Goal: Obtain resource: Download file/media

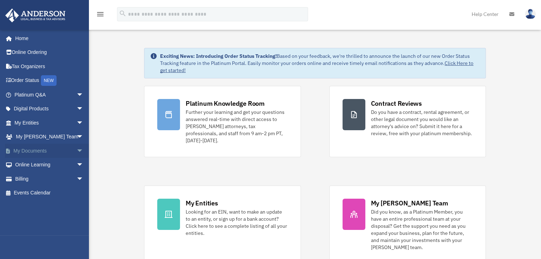
click at [31, 151] on link "My Documents arrow_drop_down" at bounding box center [49, 151] width 89 height 14
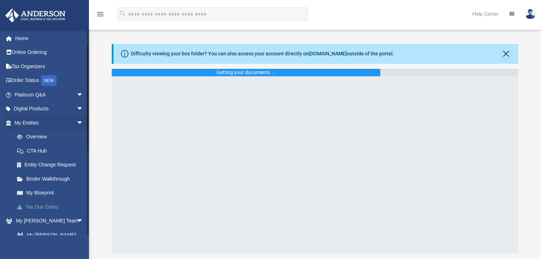
scroll to position [71, 0]
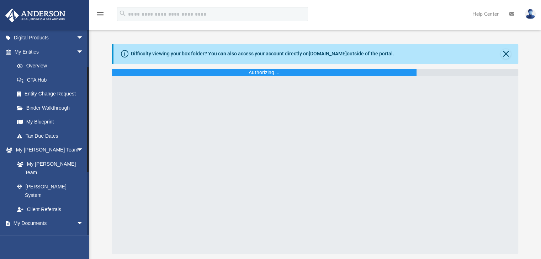
click at [29, 231] on link "Box" at bounding box center [52, 238] width 84 height 14
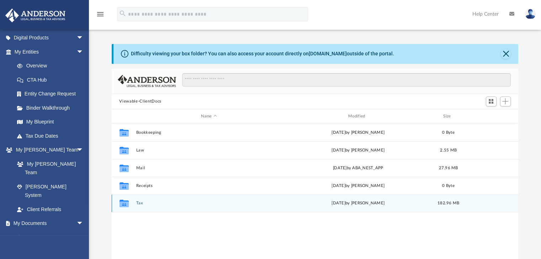
scroll to position [156, 401]
click at [135, 204] on div "Collaborated Folder Tax yesterday by Michelle Nunez 182.96 MB" at bounding box center [315, 204] width 407 height 18
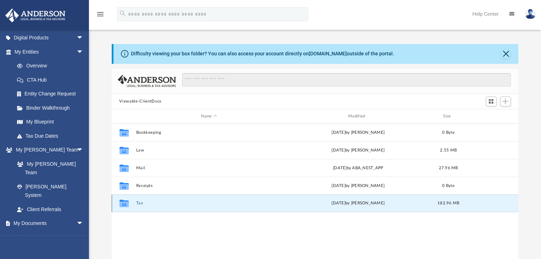
click at [144, 202] on button "Tax" at bounding box center [209, 204] width 146 height 5
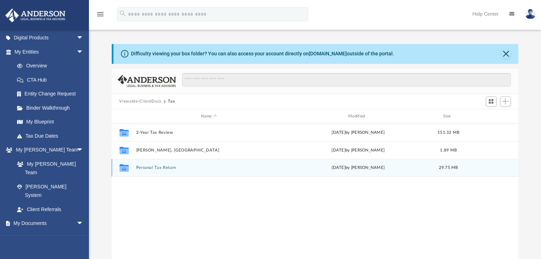
click at [144, 167] on button "Personal Tax Return" at bounding box center [209, 168] width 146 height 5
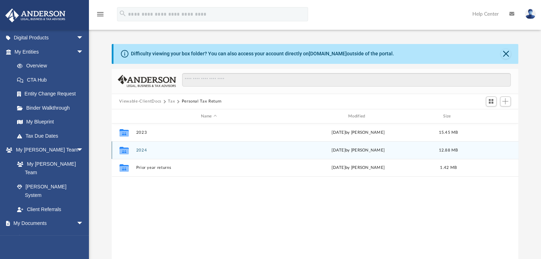
click at [145, 154] on div "Collaborated Folder 2024 yesterday by Michelle Nunez 12.88 MB" at bounding box center [315, 150] width 407 height 18
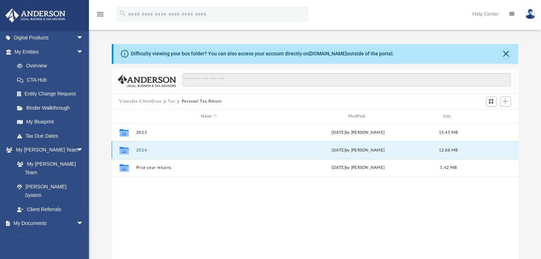
click at [149, 150] on button "2024" at bounding box center [209, 150] width 146 height 5
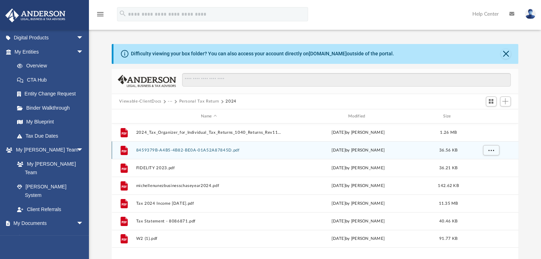
click at [205, 150] on button "8459379B-A4B5-4B82-BE0A-01A52A87845D.pdf" at bounding box center [209, 150] width 146 height 5
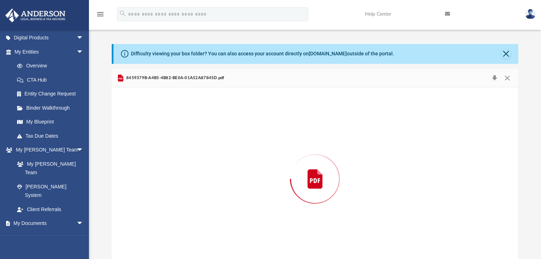
scroll to position [11, 0]
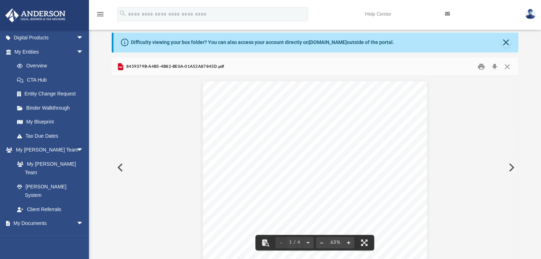
click at [344, 243] on button "File preview" at bounding box center [348, 243] width 11 height 16
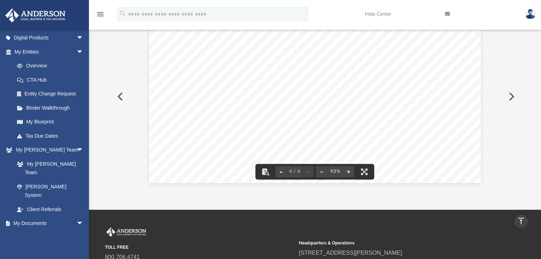
scroll to position [0, 0]
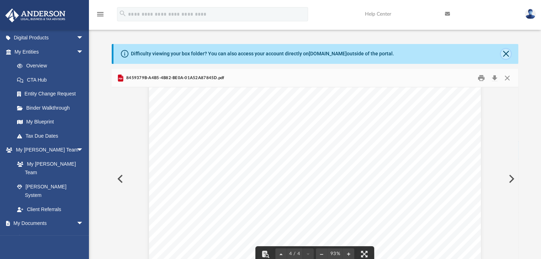
click at [504, 57] on button "Close" at bounding box center [505, 54] width 10 height 10
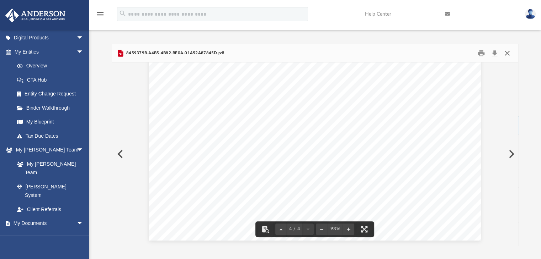
click at [510, 51] on button "Close" at bounding box center [506, 53] width 13 height 11
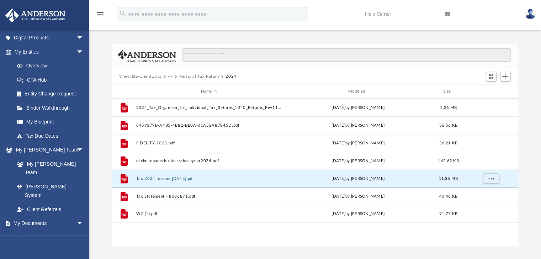
click at [182, 179] on button "Tax 2024 Income 5.30.25.pdf" at bounding box center [209, 179] width 146 height 5
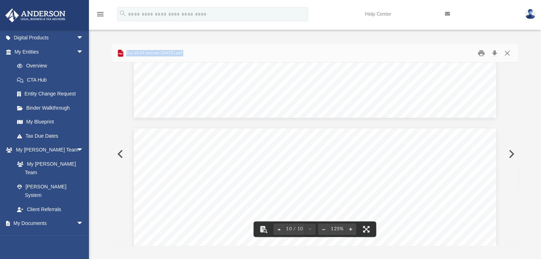
scroll to position [4097, 0]
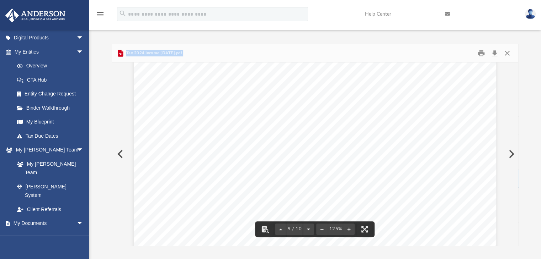
drag, startPoint x: 516, startPoint y: 218, endPoint x: 520, endPoint y: 139, distance: 79.0
click at [520, 139] on body "X Get a chance to win 6 months of Platinum for free just by filling out this su…" at bounding box center [270, 197] width 541 height 395
click at [518, 132] on div "Difficulty viewing your box folder? You can also access your account directly o…" at bounding box center [315, 145] width 452 height 202
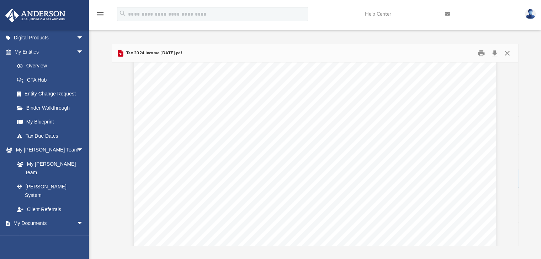
scroll to position [1493, 0]
